Goal: Task Accomplishment & Management: Use online tool/utility

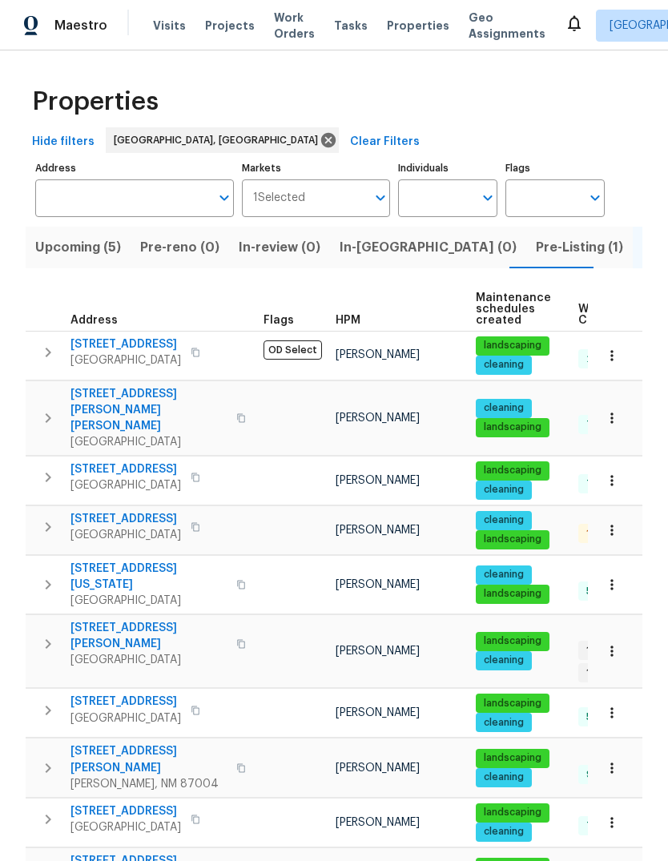
click at [153, 20] on span "Visits" at bounding box center [169, 26] width 33 height 16
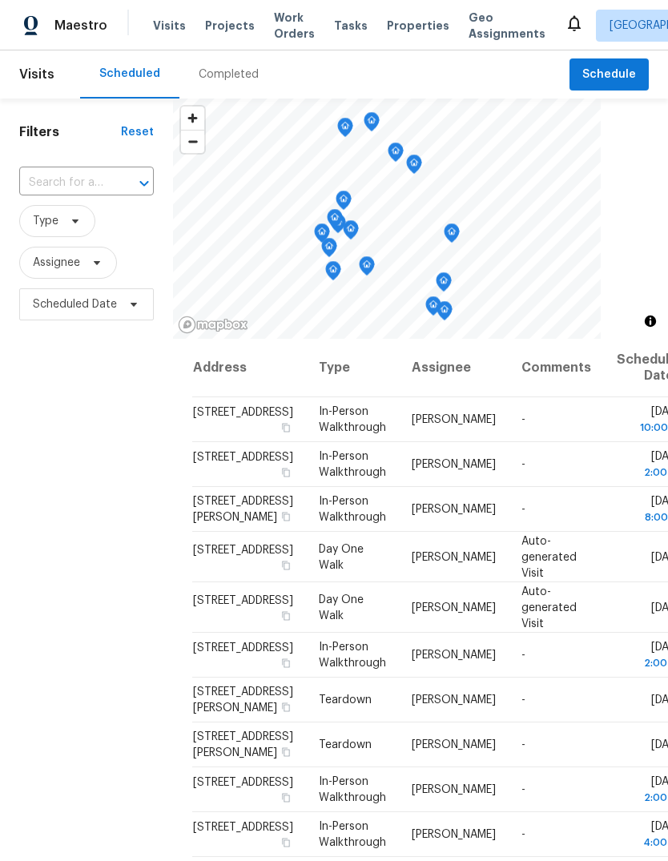
click at [284, 35] on span "Work Orders" at bounding box center [294, 26] width 41 height 32
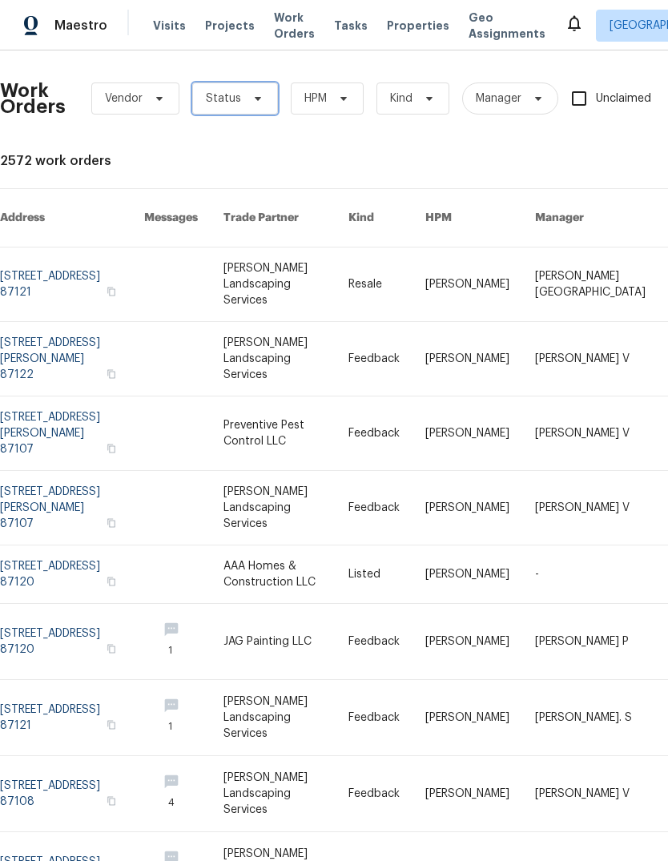
click at [252, 93] on icon at bounding box center [258, 98] width 13 height 13
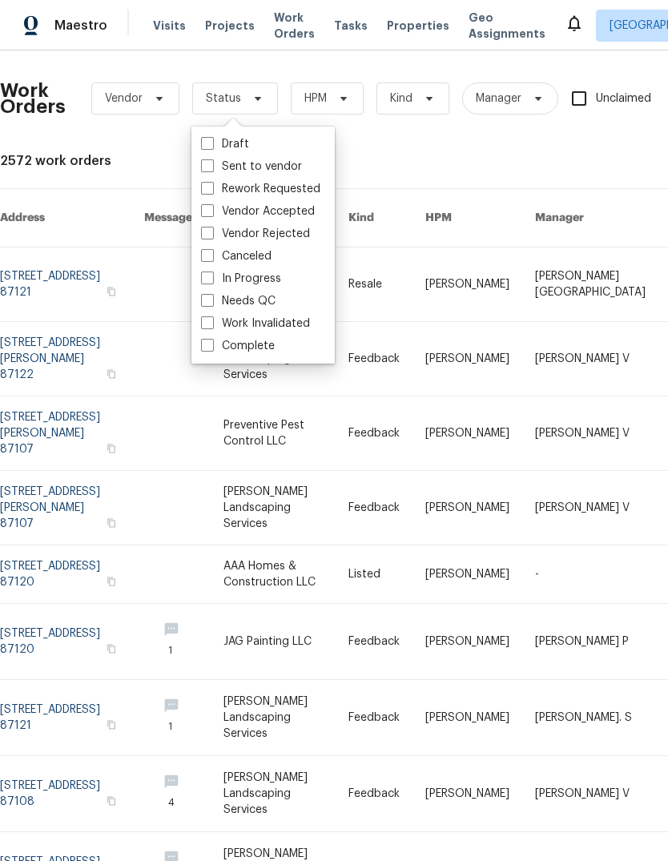
click at [252, 286] on label "In Progress" at bounding box center [241, 279] width 80 height 16
click at [212, 281] on input "In Progress" at bounding box center [206, 276] width 10 height 10
checkbox input "true"
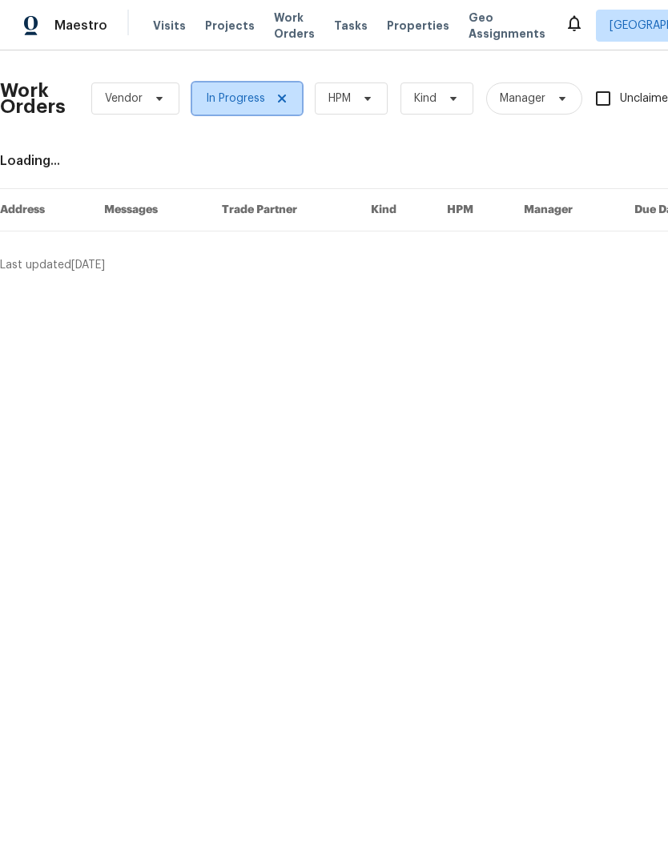
click at [284, 95] on icon at bounding box center [282, 98] width 13 height 13
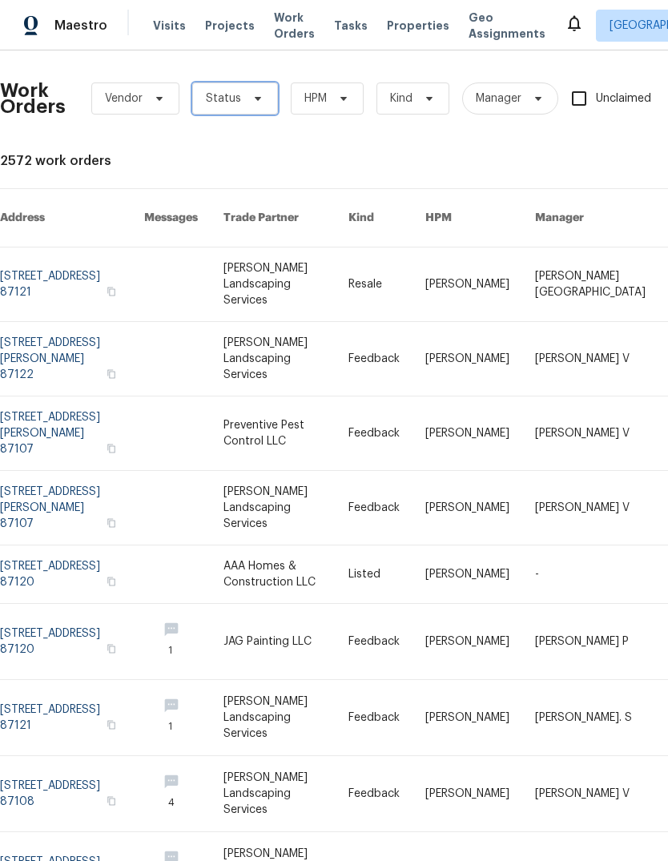
click at [247, 99] on span at bounding box center [256, 98] width 18 height 13
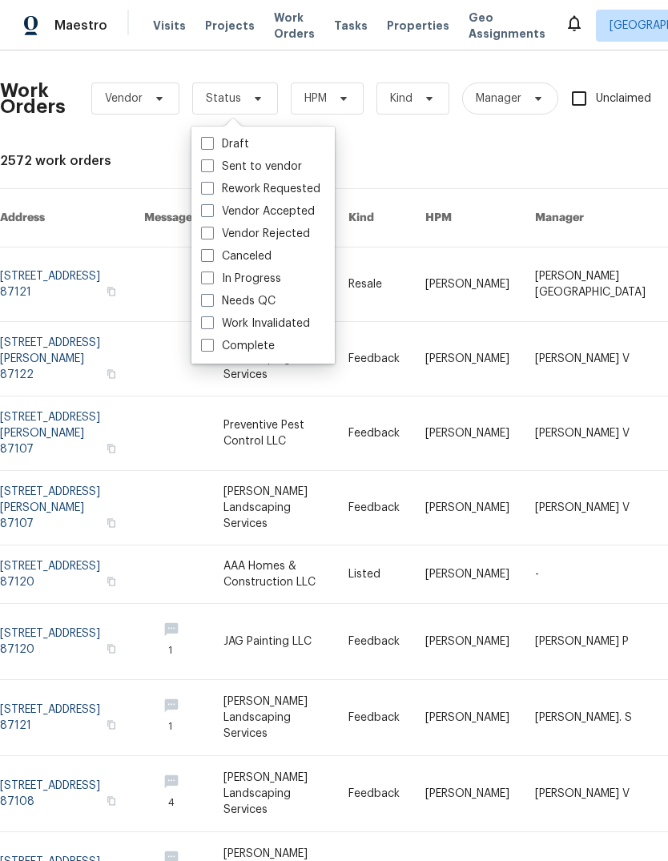
click at [264, 296] on label "Needs QC" at bounding box center [238, 301] width 75 height 16
click at [212, 296] on input "Needs QC" at bounding box center [206, 298] width 10 height 10
checkbox input "true"
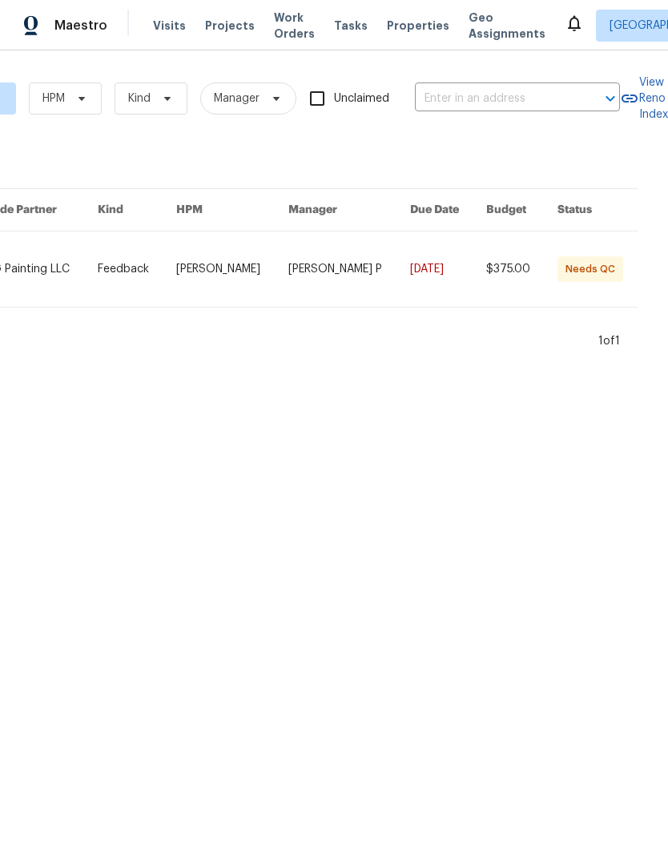
scroll to position [0, 284]
click at [155, 272] on link at bounding box center [137, 269] width 79 height 75
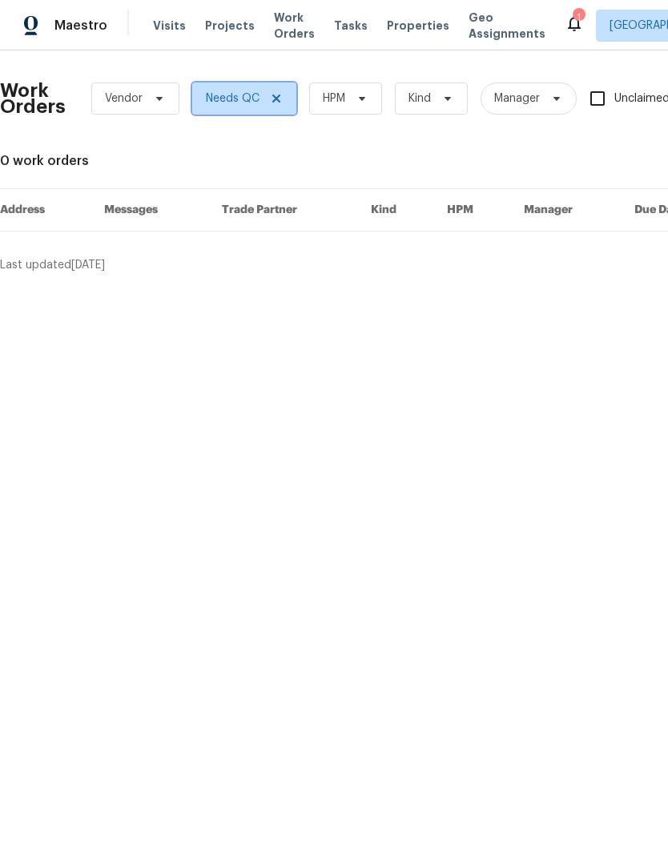
click at [270, 97] on icon at bounding box center [276, 98] width 13 height 13
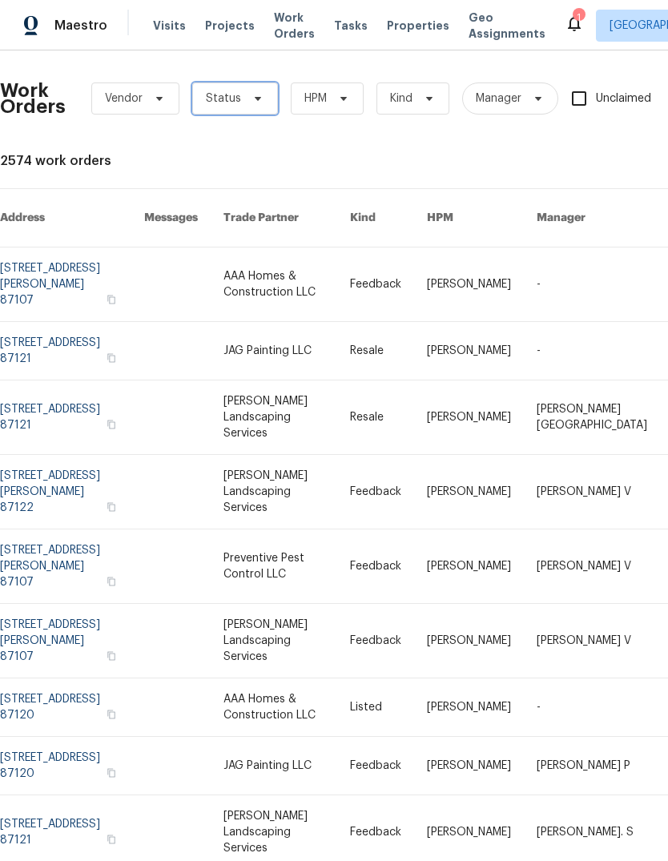
click at [256, 96] on icon at bounding box center [258, 98] width 13 height 13
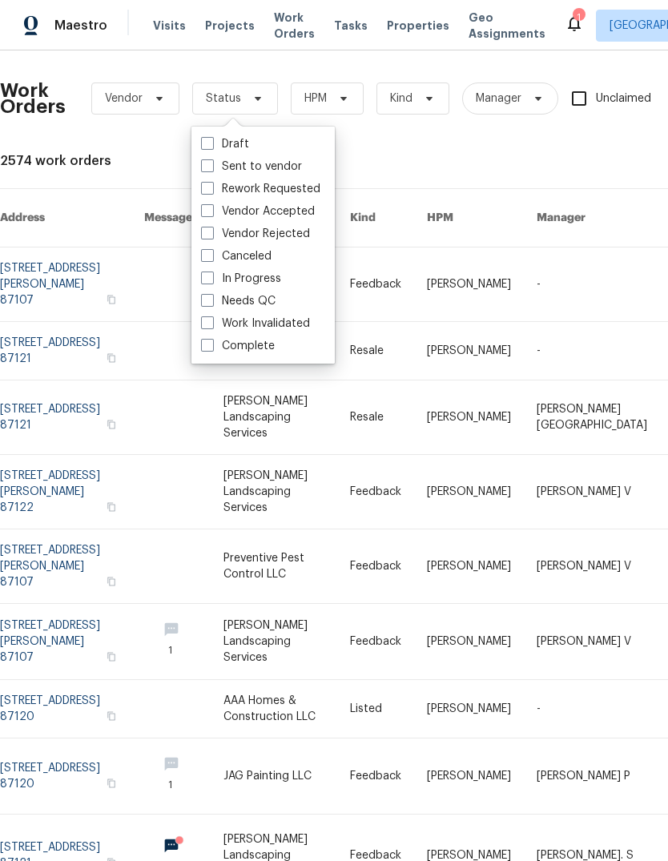
click at [220, 298] on label "Needs QC" at bounding box center [238, 301] width 75 height 16
click at [212, 298] on input "Needs QC" at bounding box center [206, 298] width 10 height 10
checkbox input "true"
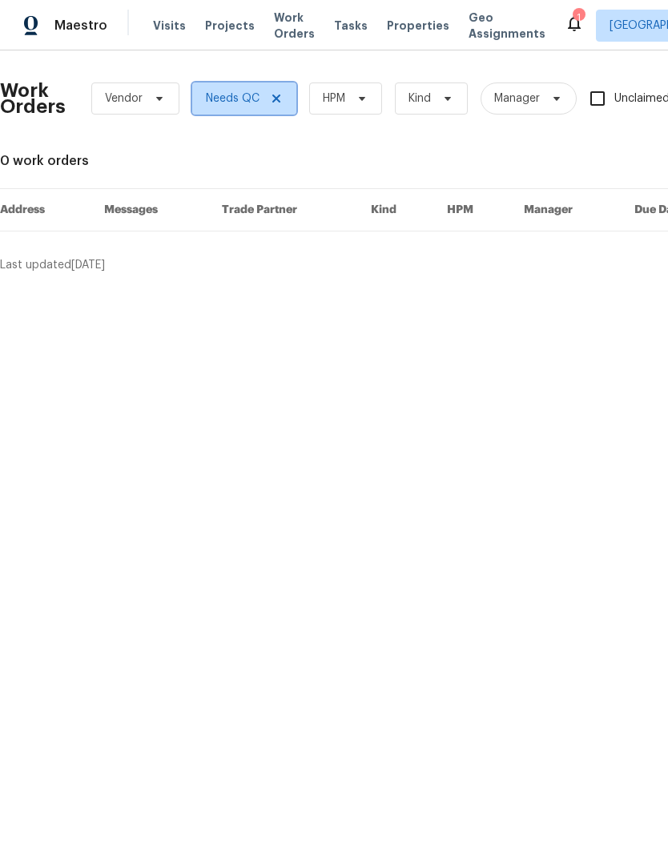
click at [273, 102] on icon at bounding box center [276, 98] width 13 height 13
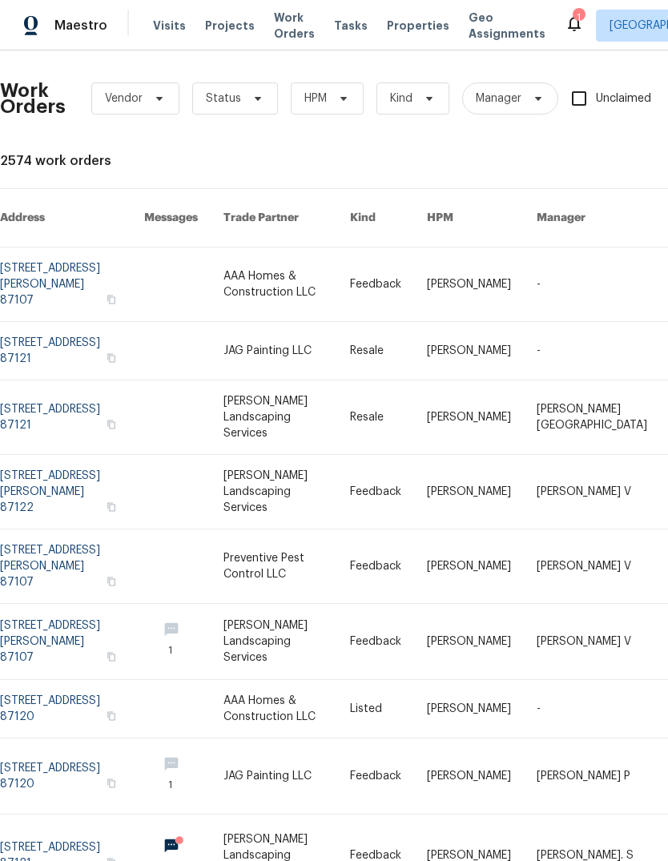
click at [565, 19] on icon at bounding box center [574, 23] width 19 height 19
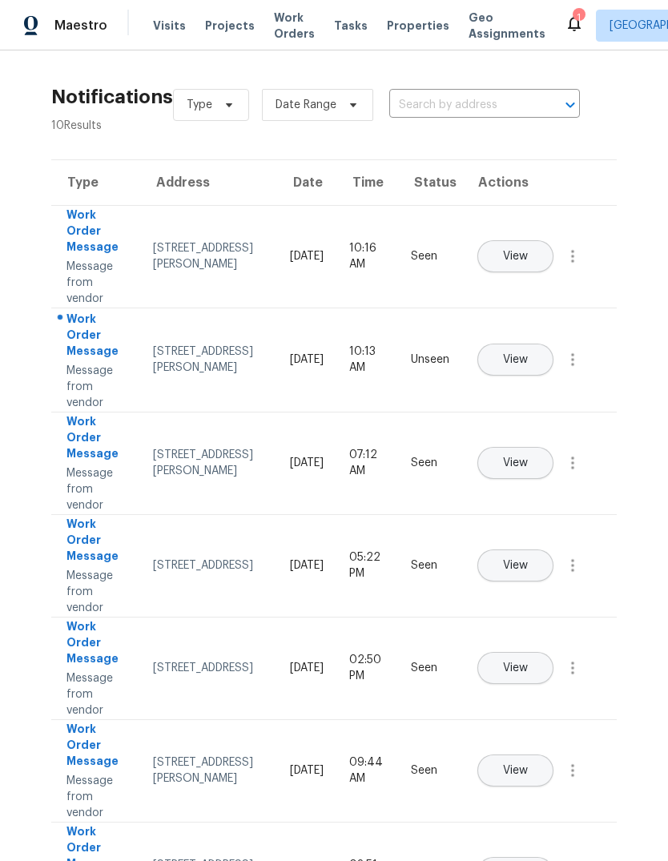
click at [528, 354] on span "View" at bounding box center [515, 360] width 25 height 12
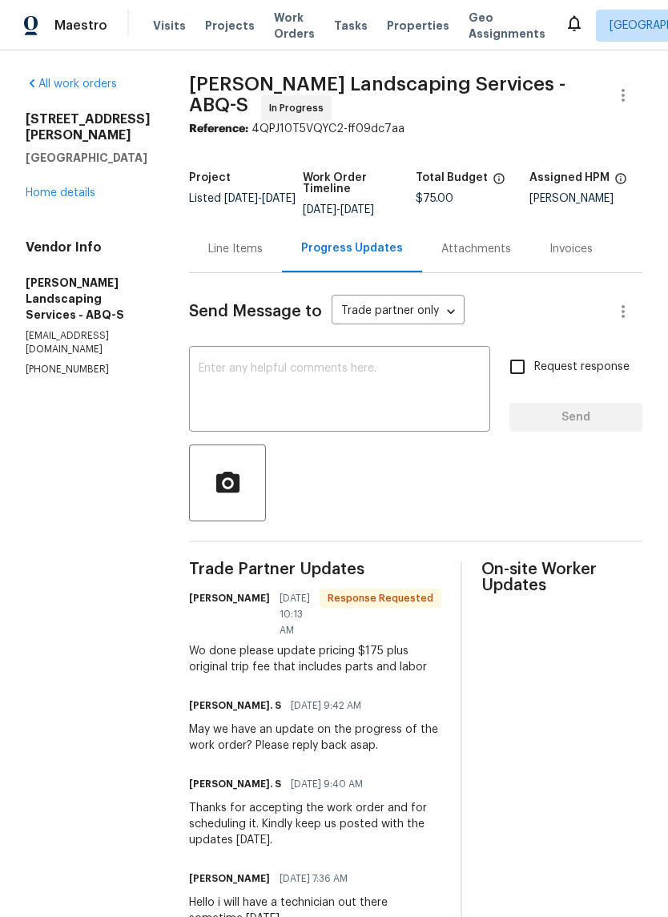
click at [263, 256] on div "Line Items" at bounding box center [235, 249] width 54 height 16
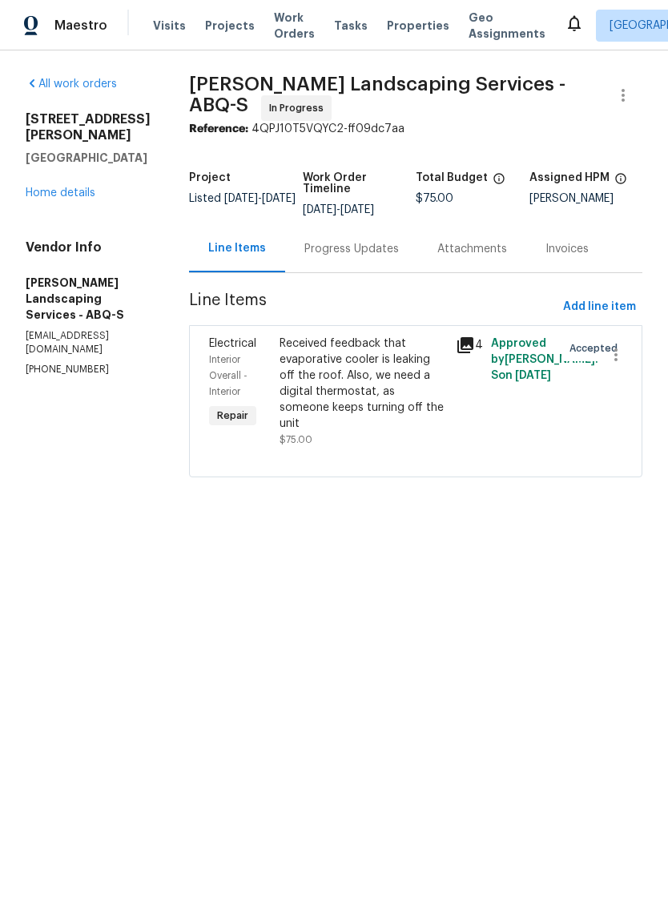
click at [345, 383] on div "Received feedback that evaporative cooler is leaking off the roof. Also, we nee…" at bounding box center [363, 384] width 167 height 96
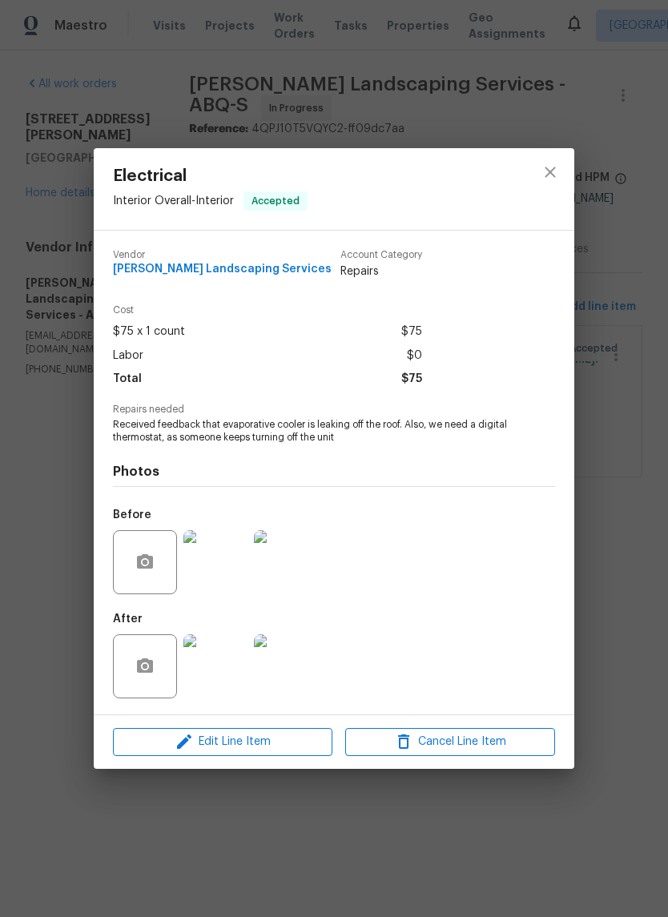
click at [211, 666] on img at bounding box center [215, 667] width 64 height 64
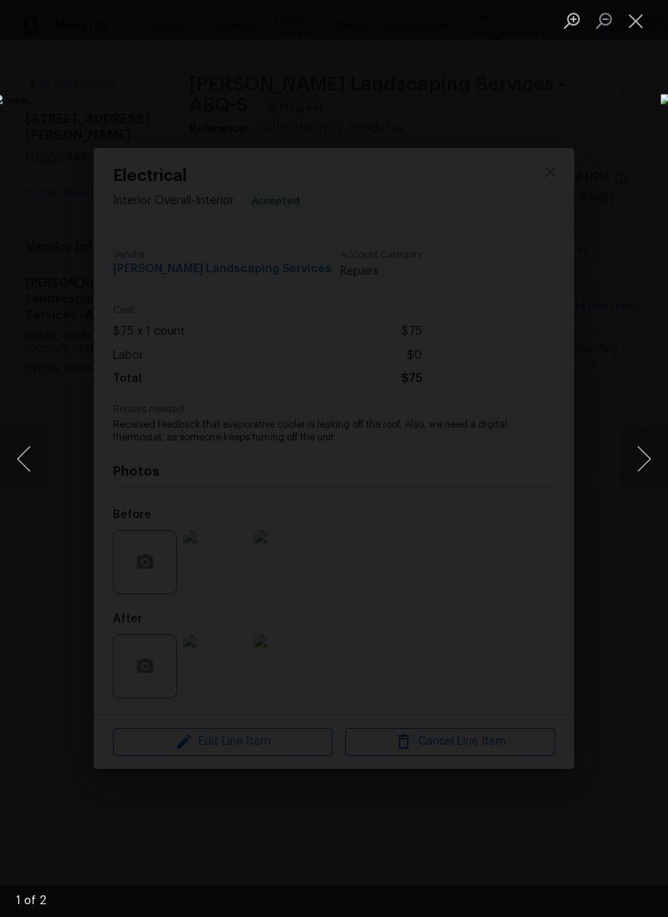
click at [647, 457] on button "Next image" at bounding box center [644, 459] width 48 height 64
click at [648, 455] on button "Next image" at bounding box center [644, 459] width 48 height 64
click at [637, 18] on button "Close lightbox" at bounding box center [636, 20] width 32 height 28
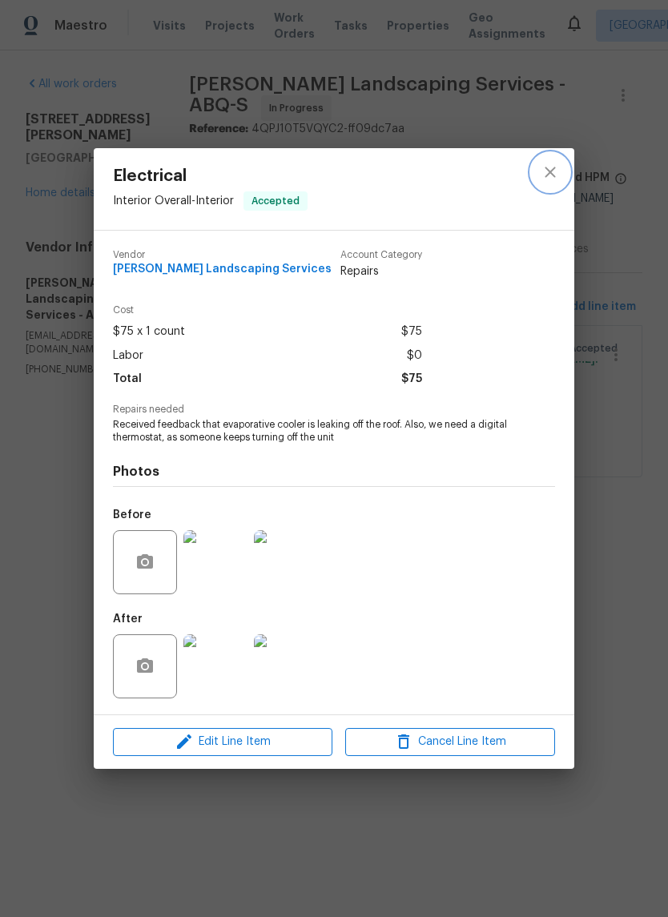
click at [554, 167] on icon "close" at bounding box center [550, 172] width 10 height 10
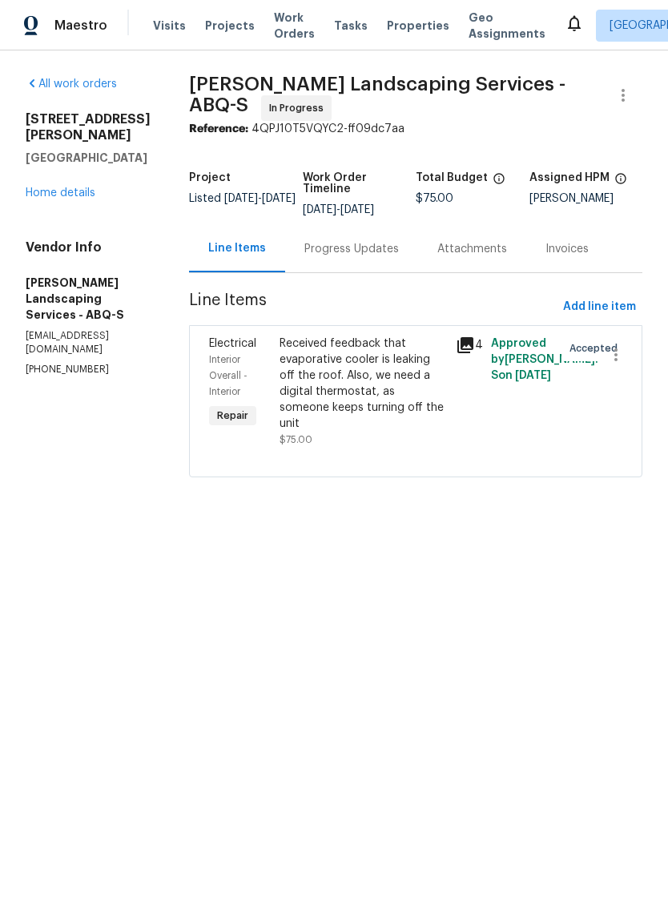
click at [353, 257] on div "Progress Updates" at bounding box center [351, 249] width 95 height 16
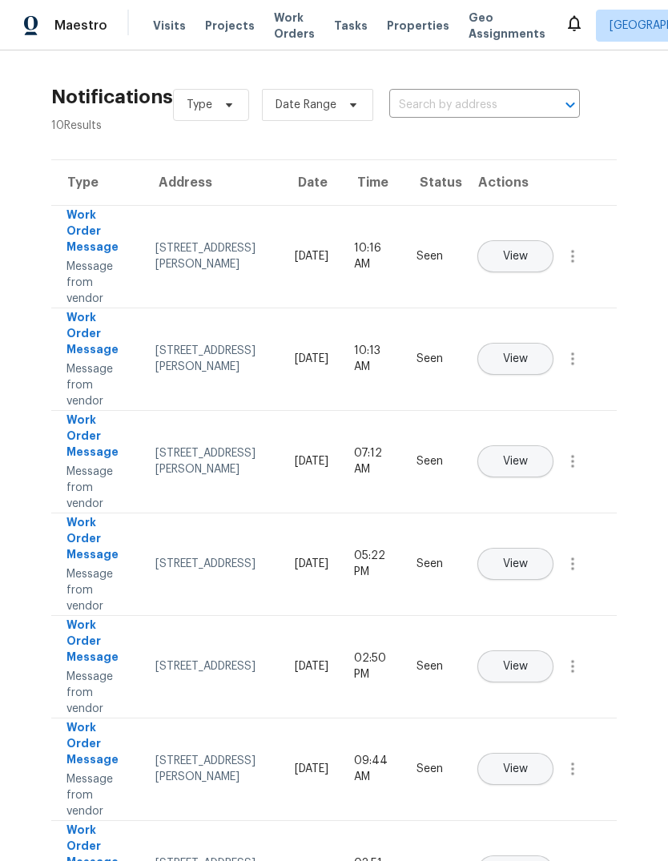
click at [274, 32] on span "Work Orders" at bounding box center [294, 26] width 41 height 32
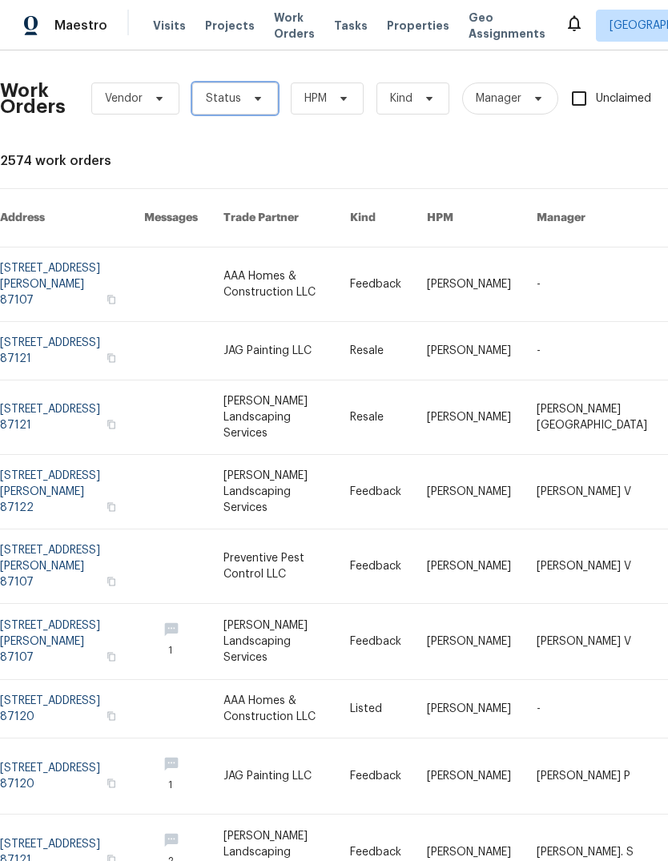
click at [252, 98] on icon at bounding box center [258, 98] width 13 height 13
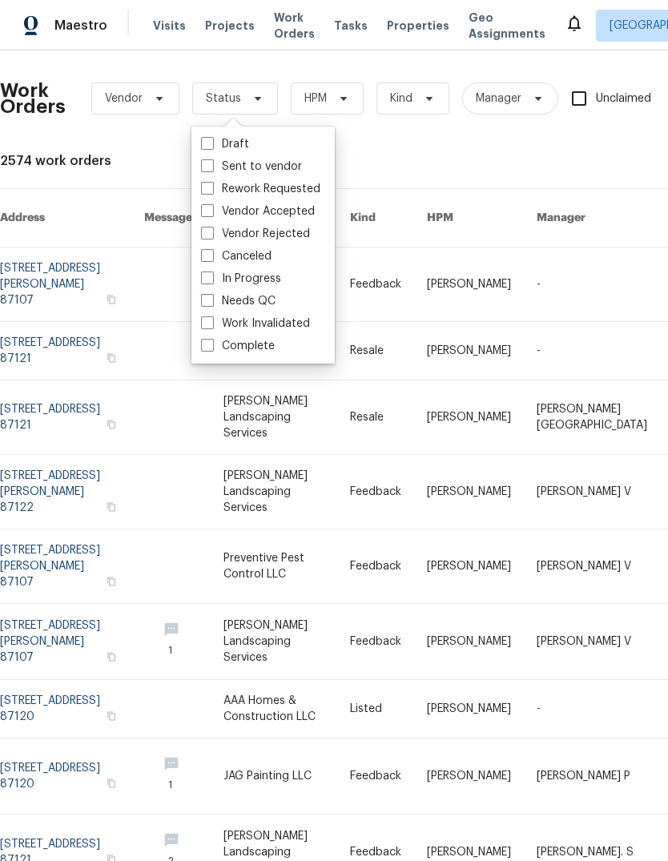
click at [230, 279] on label "In Progress" at bounding box center [241, 279] width 80 height 16
click at [212, 279] on input "In Progress" at bounding box center [206, 276] width 10 height 10
checkbox input "true"
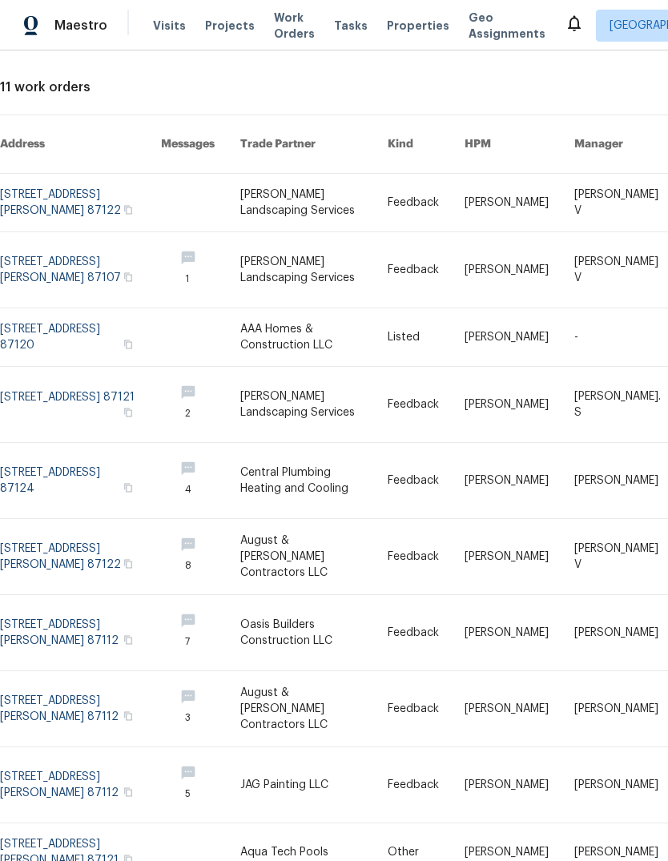
scroll to position [73, 0]
click at [46, 672] on link at bounding box center [80, 709] width 161 height 75
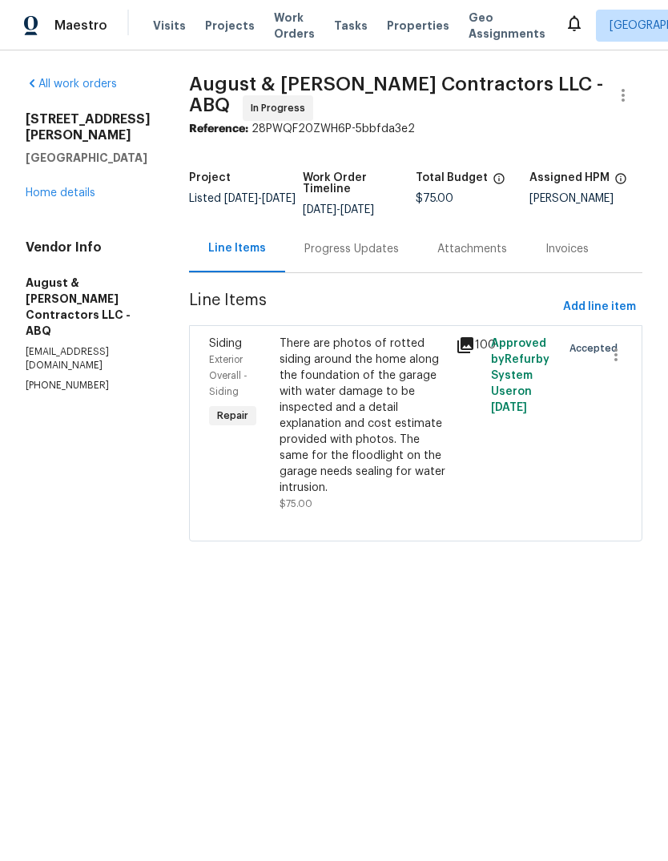
click at [376, 248] on div "Progress Updates" at bounding box center [351, 249] width 95 height 16
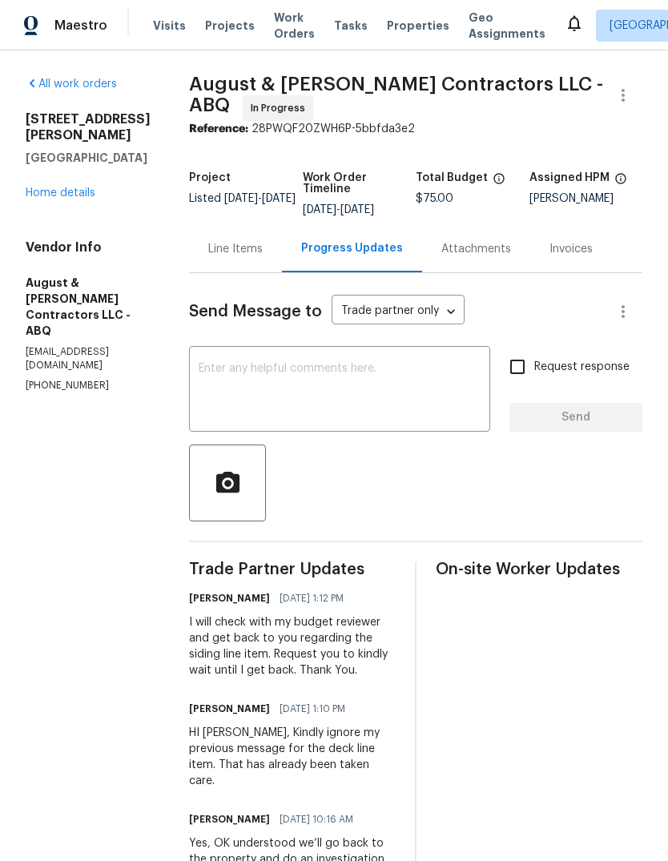
click at [278, 27] on span "Work Orders" at bounding box center [294, 26] width 41 height 32
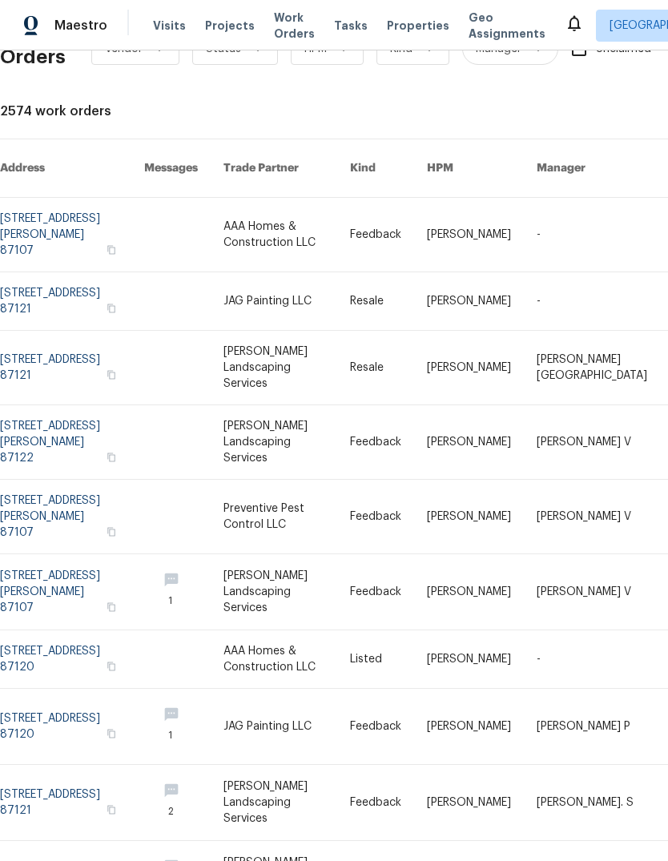
scroll to position [50, 0]
